Goal: Answer question/provide support

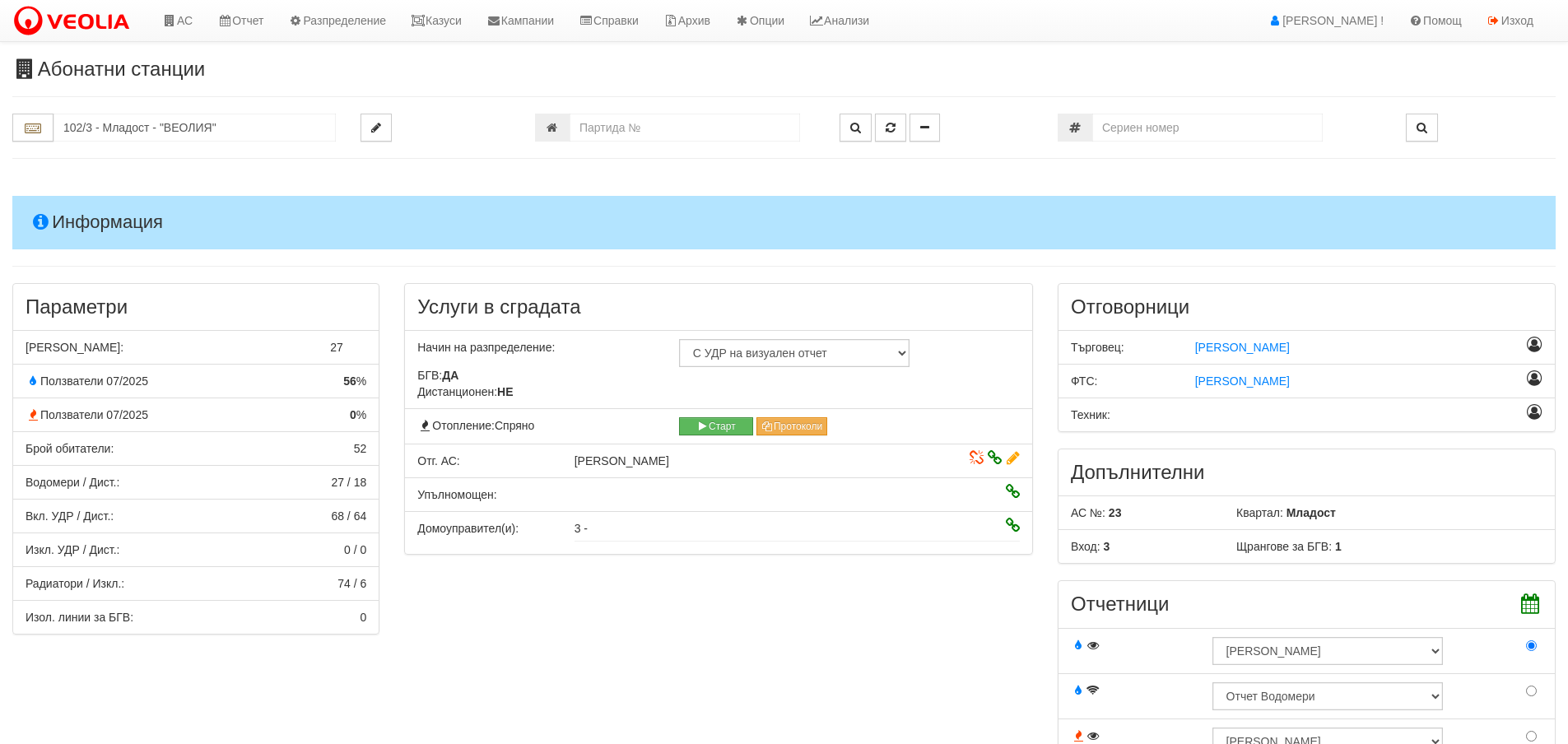
scroll to position [3155, 0]
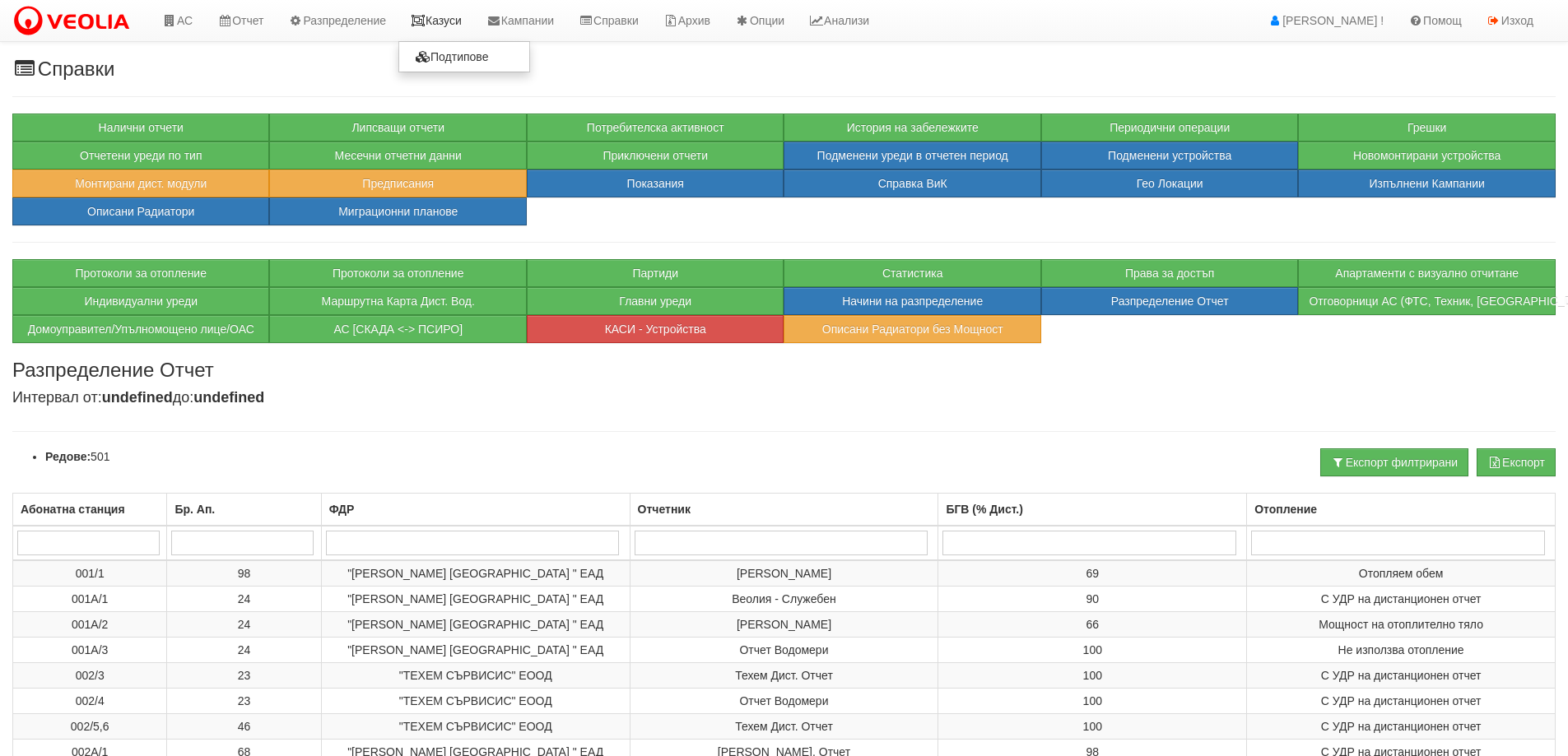
click at [466, 27] on link "Казуси" at bounding box center [436, 20] width 76 height 41
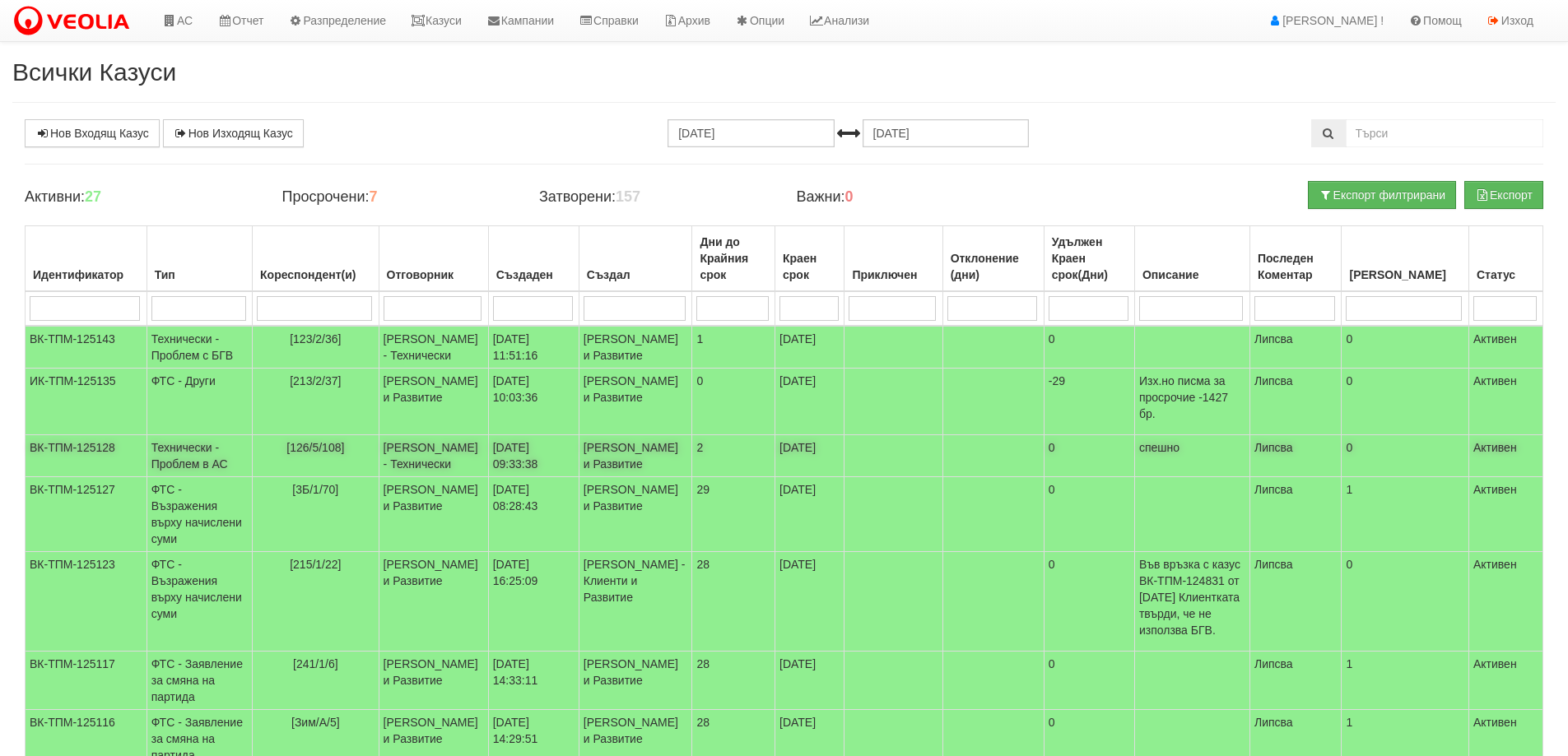
scroll to position [83, 0]
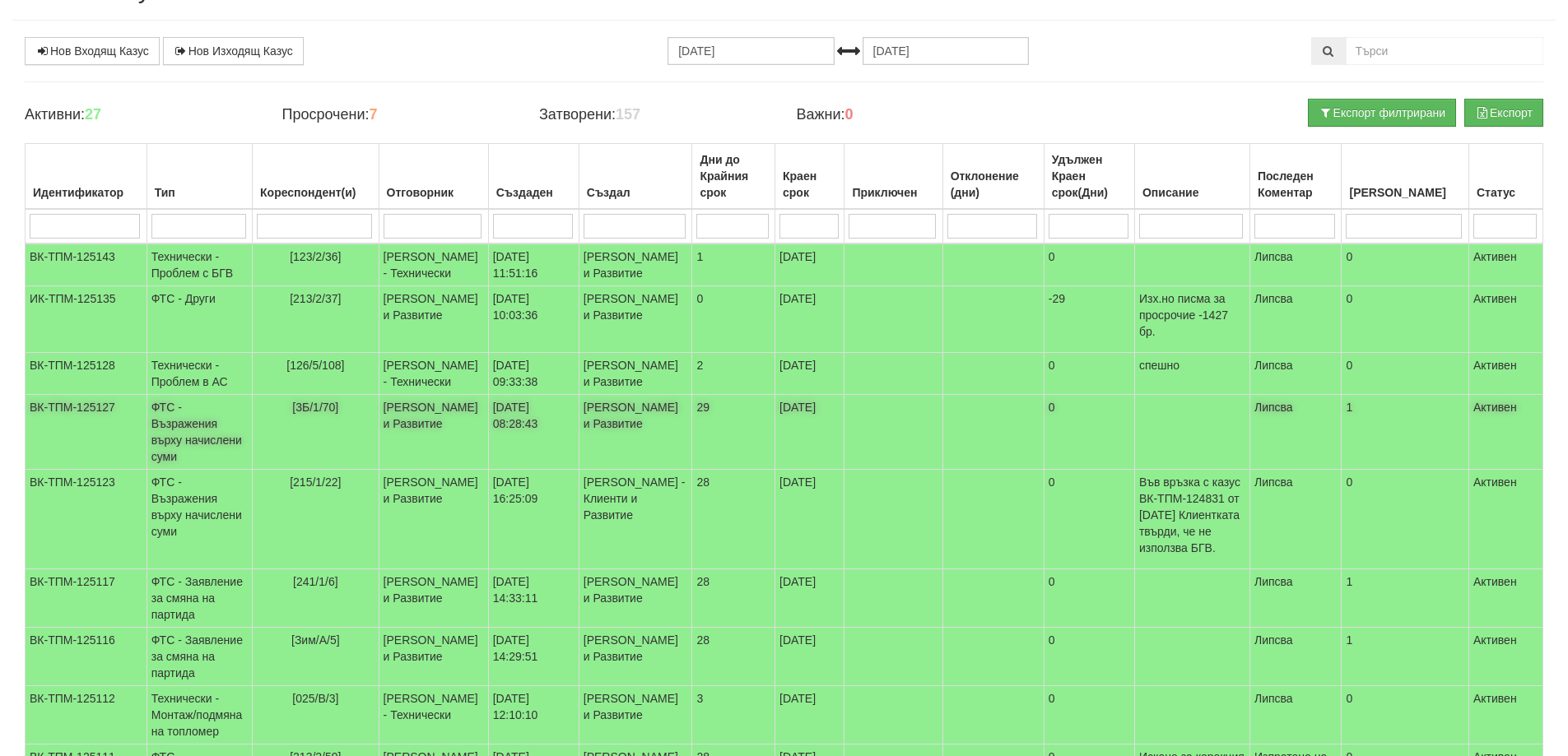
click at [274, 470] on td "[3Б/1/70]" at bounding box center [316, 432] width 127 height 75
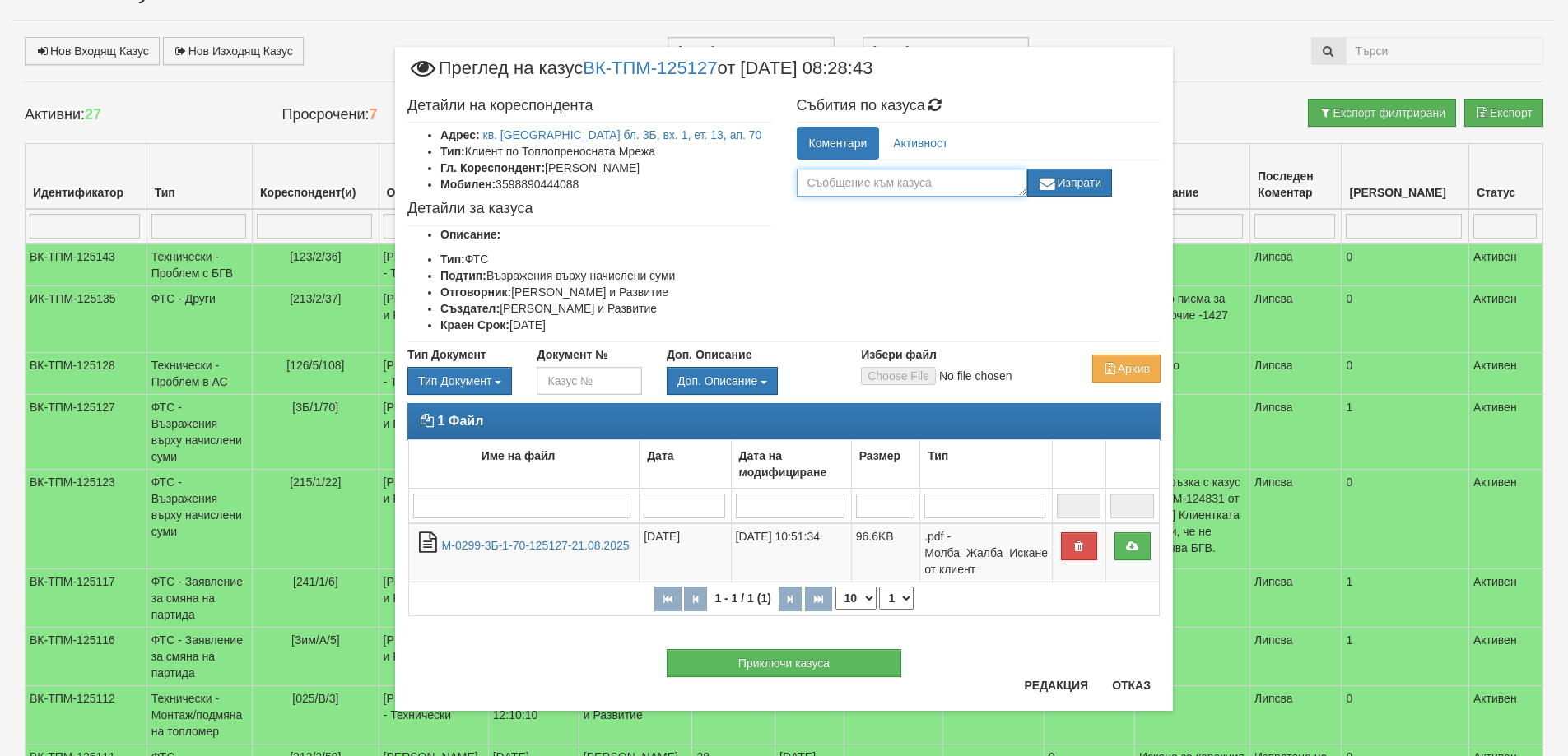
click at [950, 183] on textarea at bounding box center [911, 183] width 230 height 28
type textarea "Изготвена корекция"
click at [1055, 181] on icon "button" at bounding box center [1048, 184] width 19 height 11
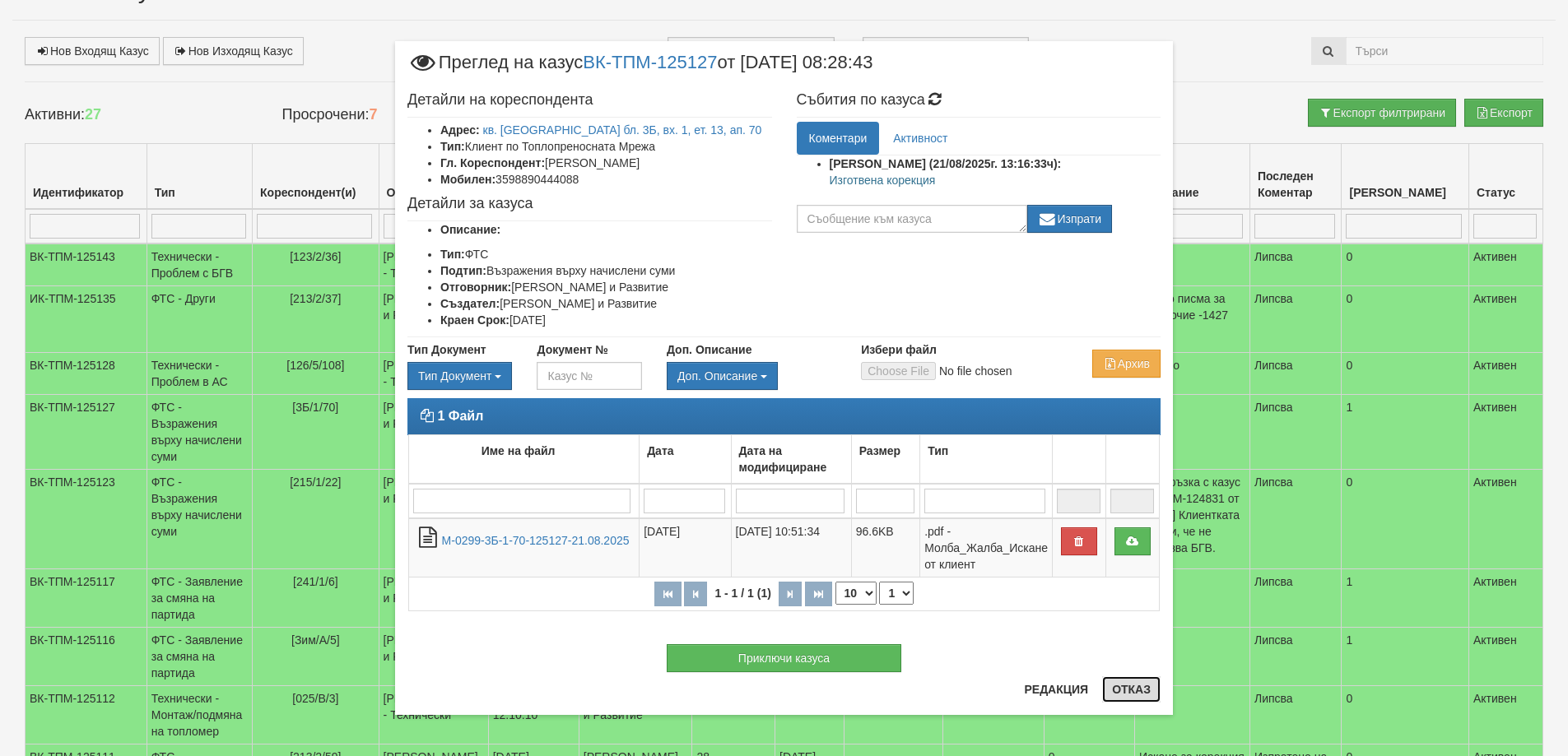
click at [1127, 679] on button "Отказ" at bounding box center [1131, 690] width 58 height 26
